Goal: Transaction & Acquisition: Book appointment/travel/reservation

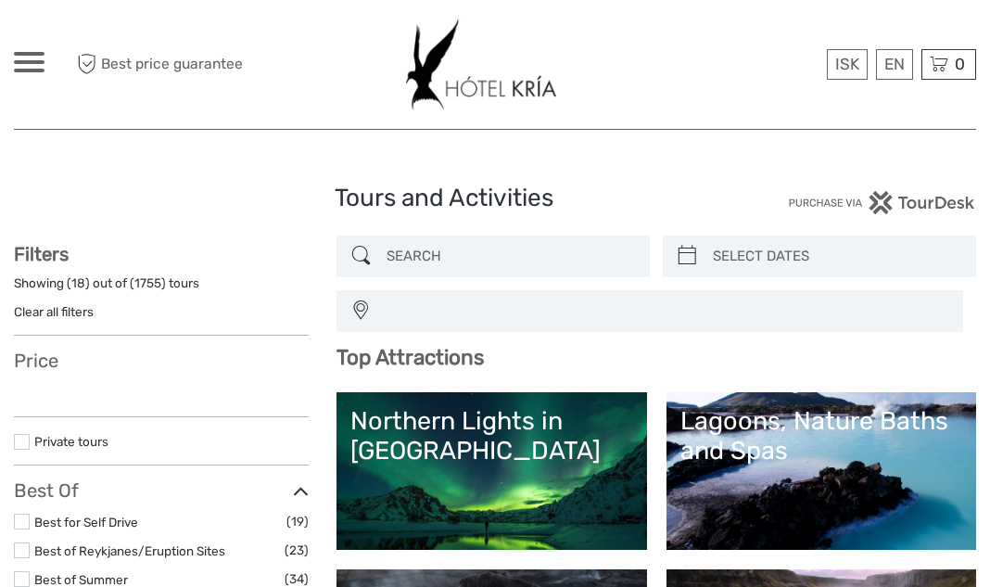
select select
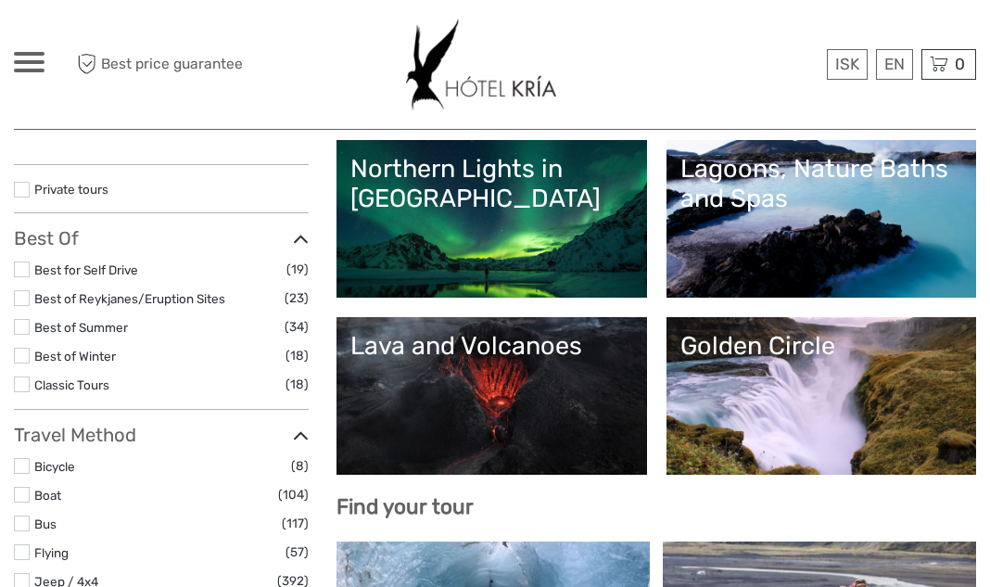
select select
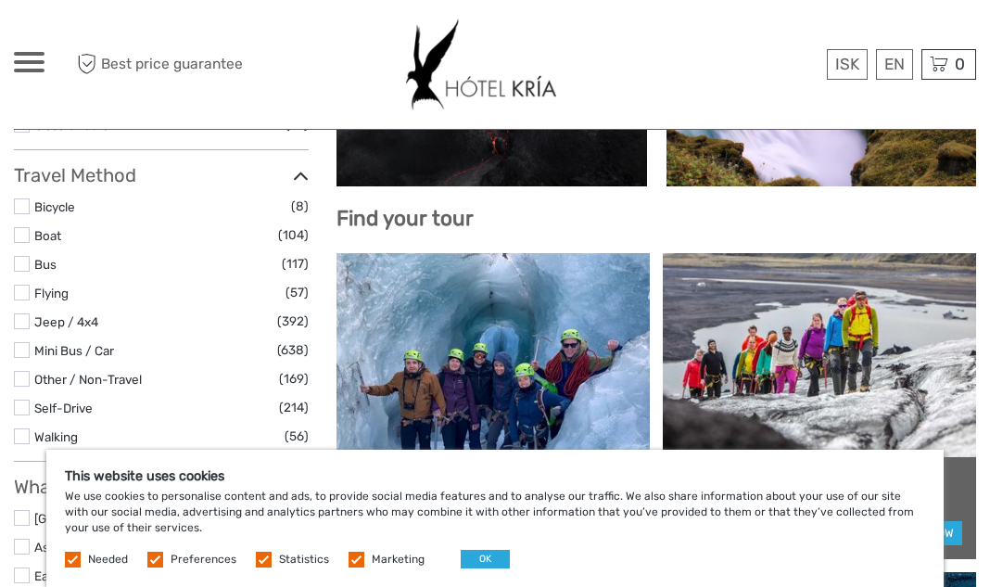
scroll to position [418, 0]
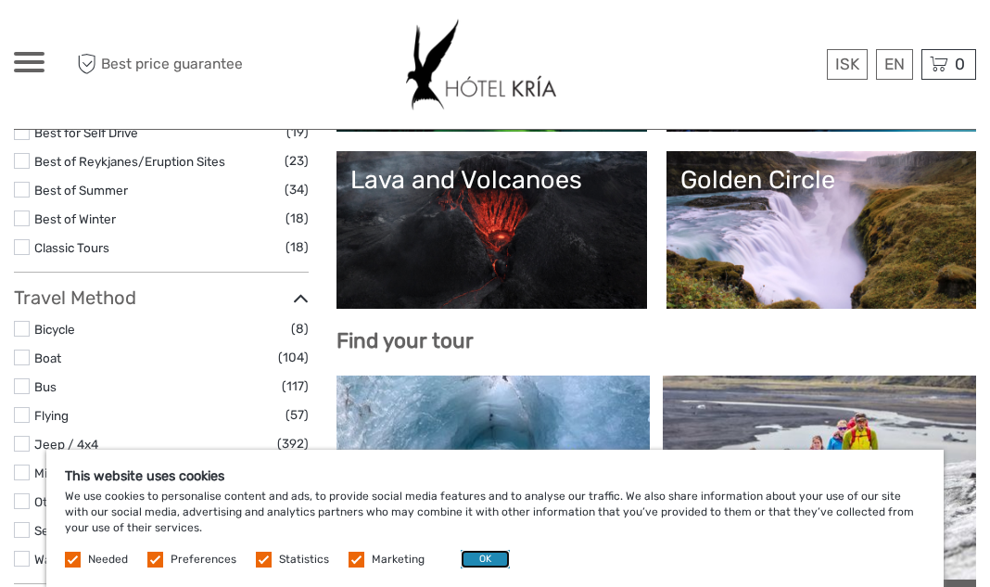
click at [476, 563] on button "OK" at bounding box center [485, 559] width 49 height 19
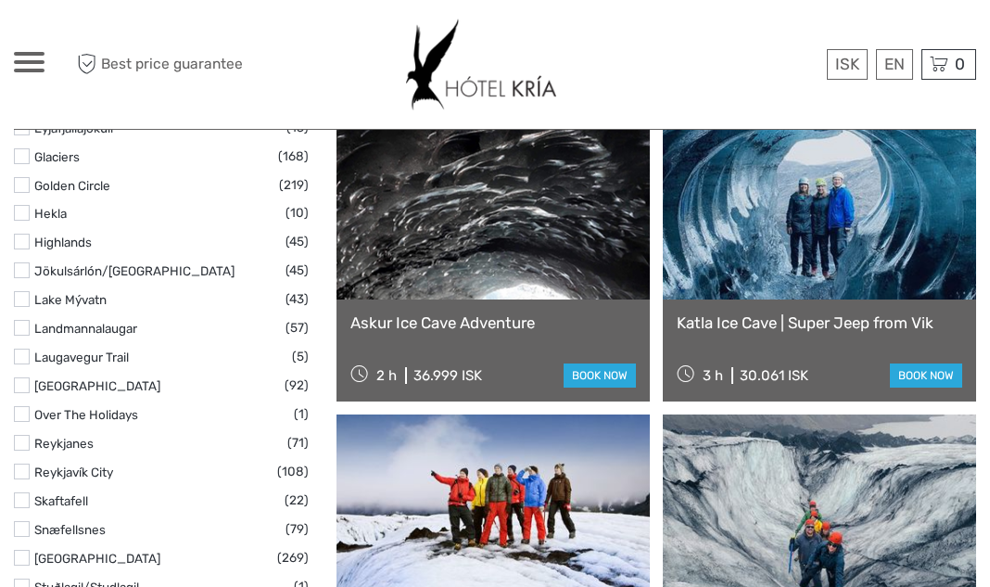
scroll to position [1005, 0]
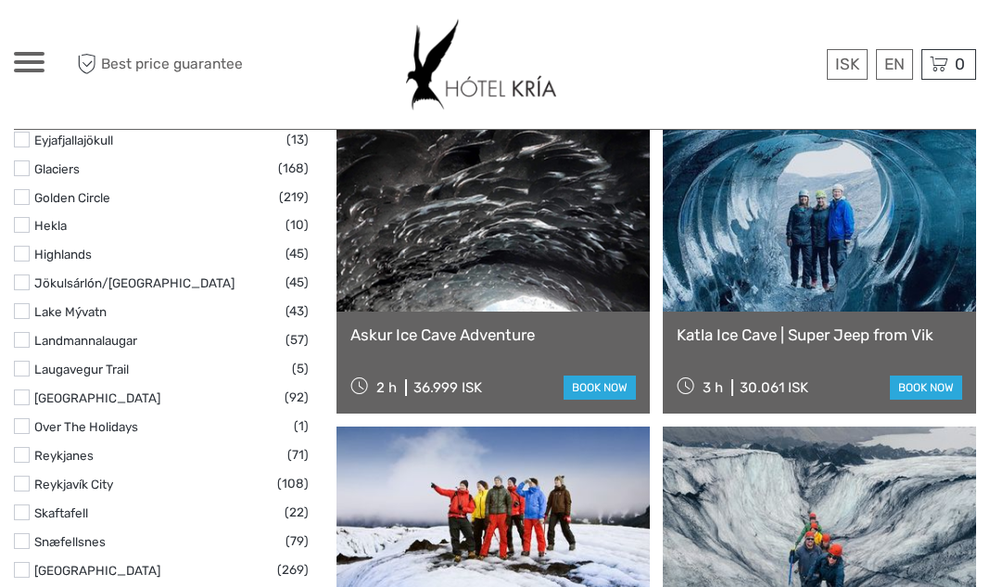
click at [796, 246] on link at bounding box center [819, 210] width 313 height 204
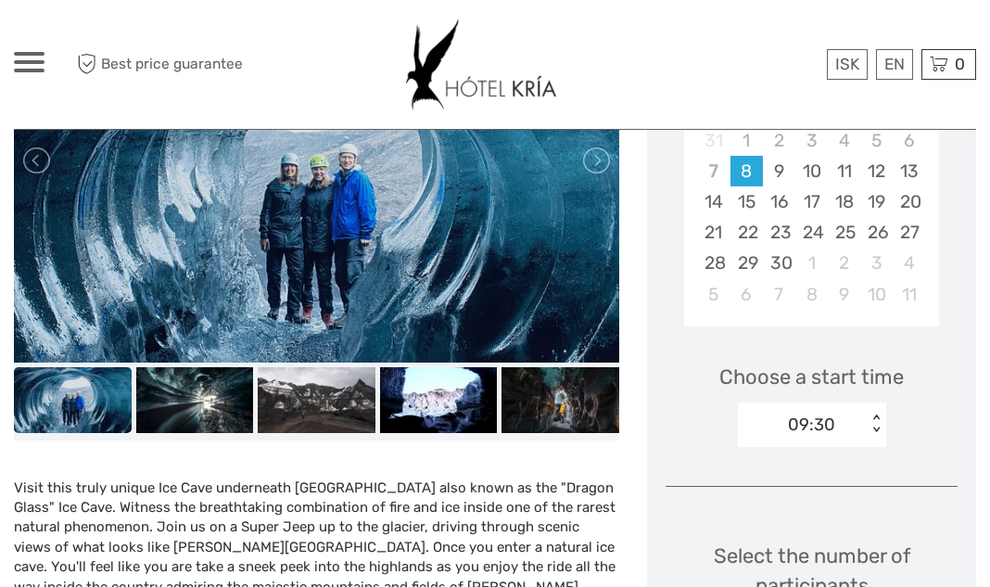
scroll to position [412, 0]
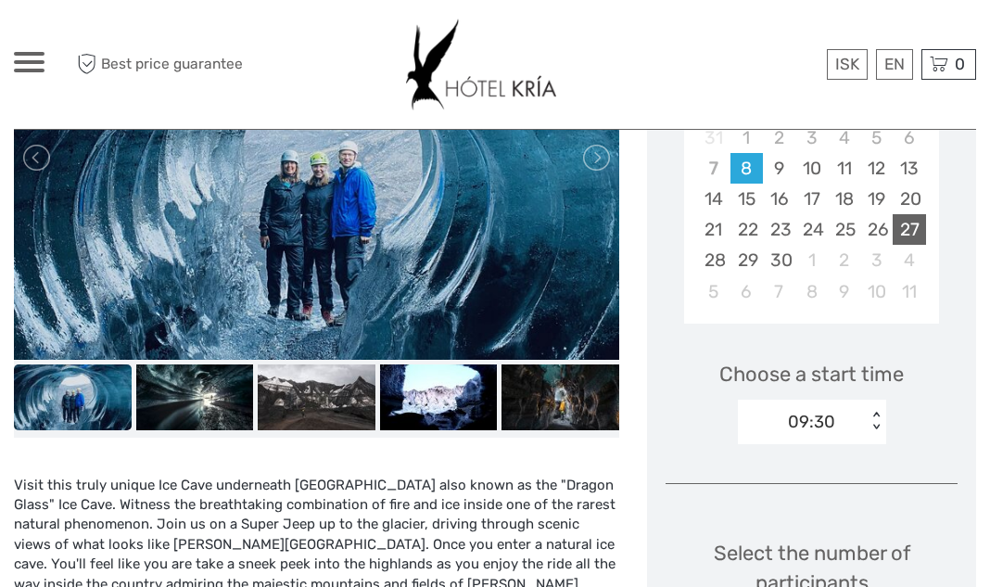
click at [914, 237] on div "27" at bounding box center [909, 229] width 32 height 31
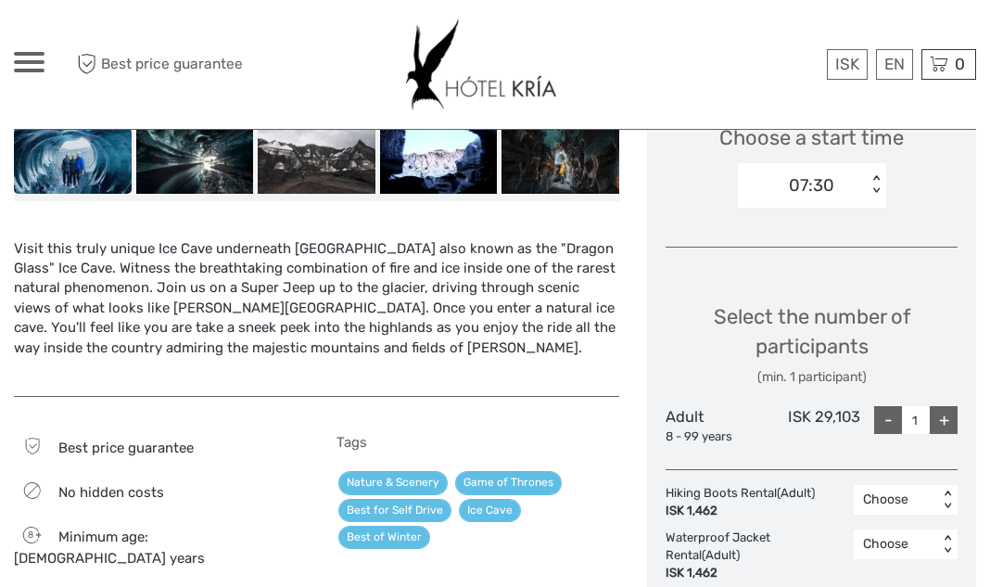
scroll to position [661, 0]
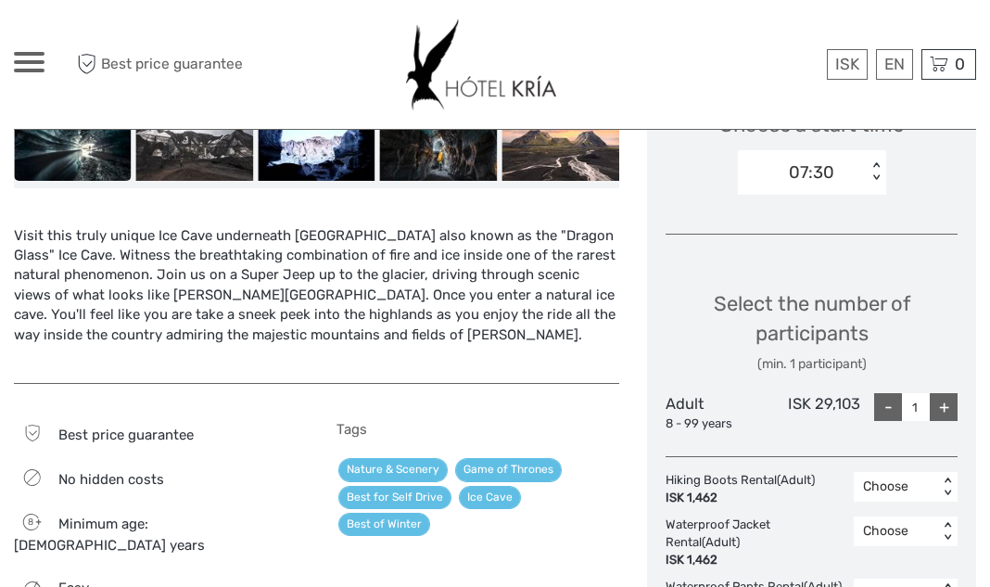
click at [946, 410] on div "+" at bounding box center [944, 407] width 28 height 28
type input "2"
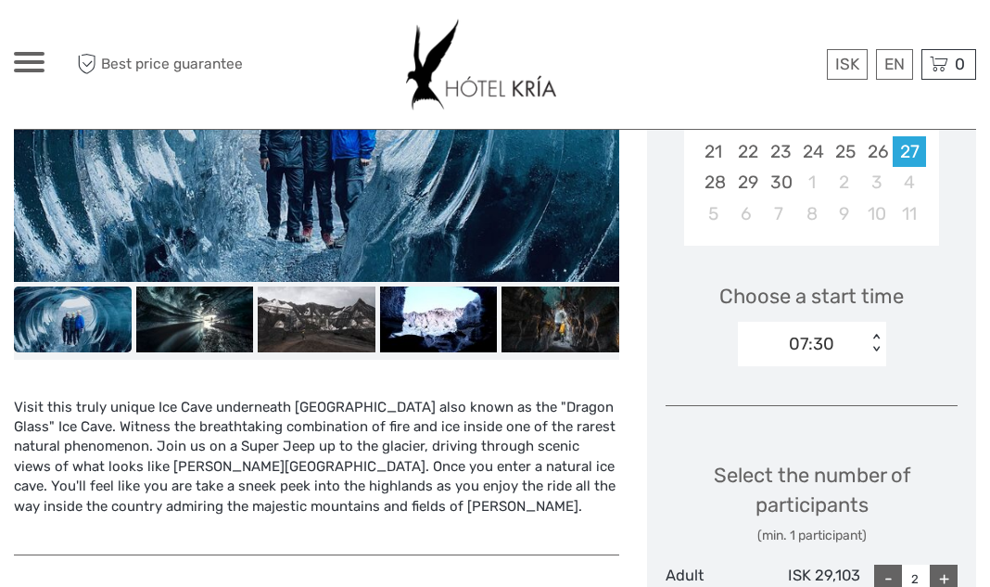
scroll to position [472, 0]
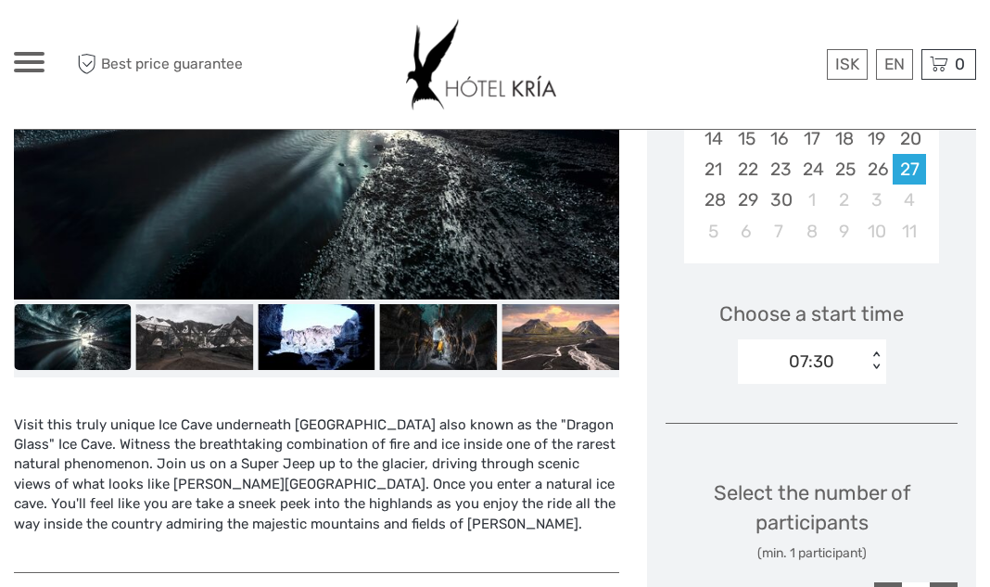
click at [515, 313] on img at bounding box center [561, 337] width 118 height 66
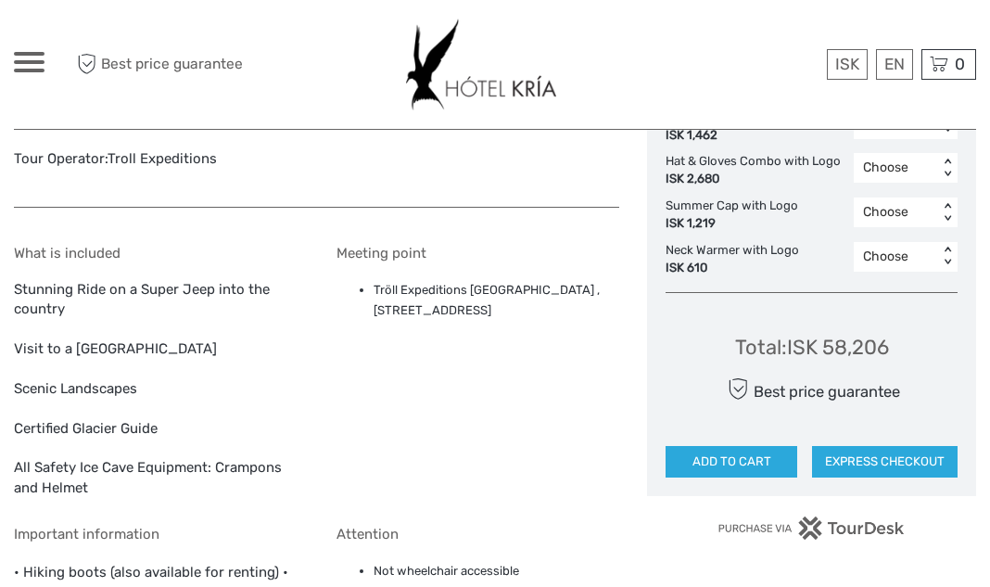
scroll to position [1234, 0]
